Goal: Find specific fact: Find specific fact

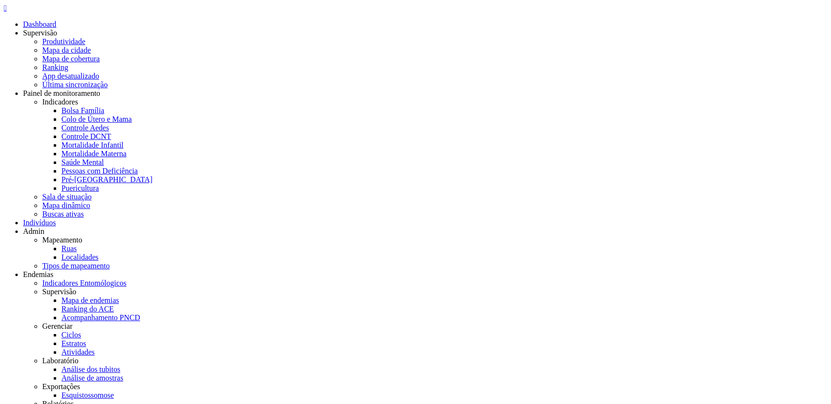
drag, startPoint x: 98, startPoint y: 88, endPoint x: 144, endPoint y: 90, distance: 46.5
drag, startPoint x: 101, startPoint y: 88, endPoint x: 143, endPoint y: 89, distance: 42.7
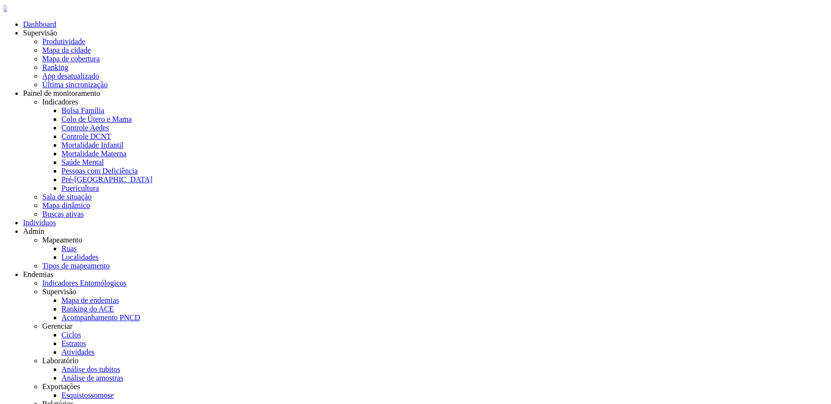
copy span "688.346.835-87"
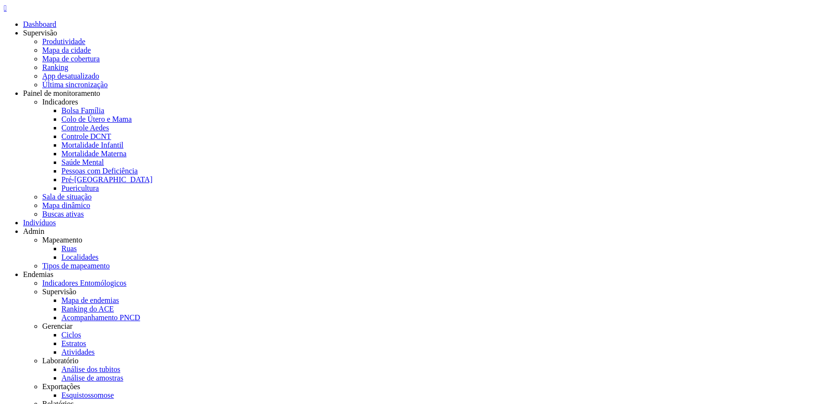
copy b "hu34"
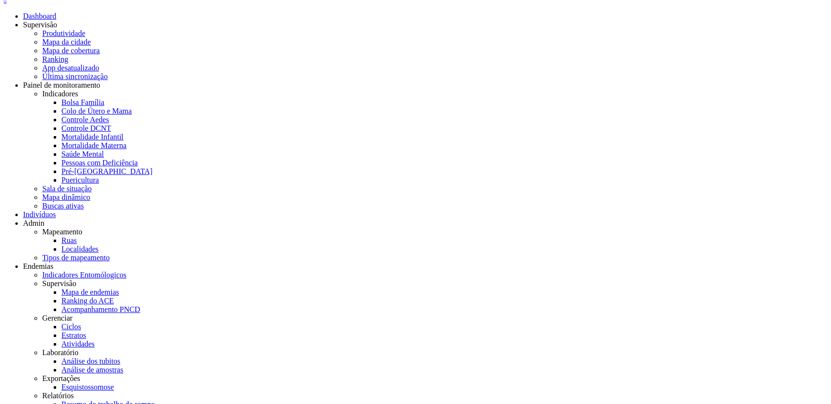
scroll to position [9, 0]
